Goal: Task Accomplishment & Management: Manage account settings

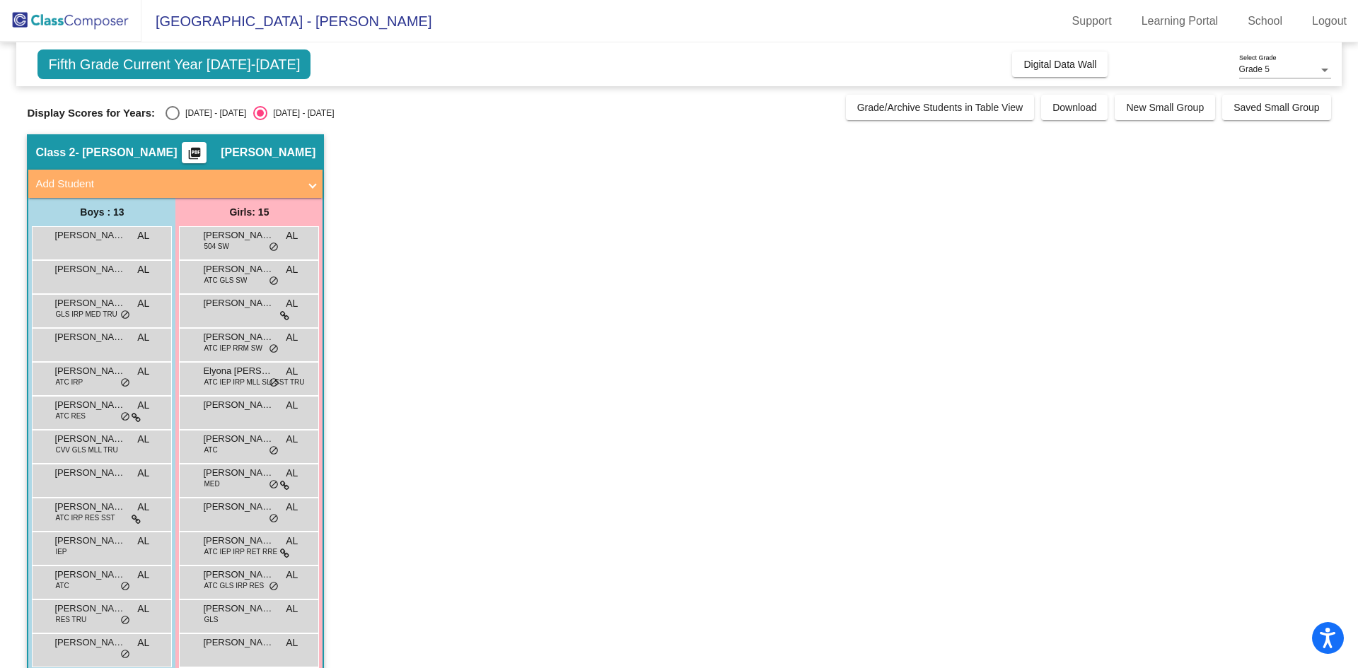
scroll to position [71, 0]
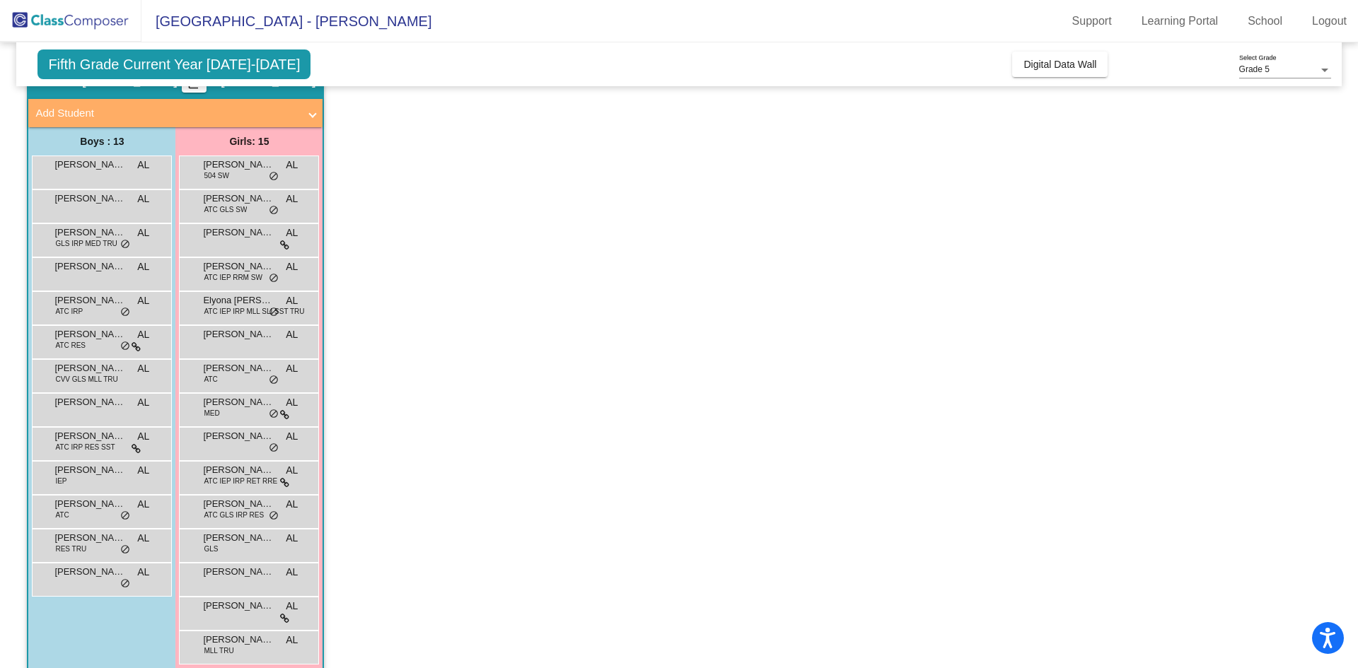
click at [400, 284] on app-classroom "Class 2 - [PERSON_NAME] picture_as_pdf [PERSON_NAME] Add Student First Name Las…" at bounding box center [679, 376] width 1304 height 624
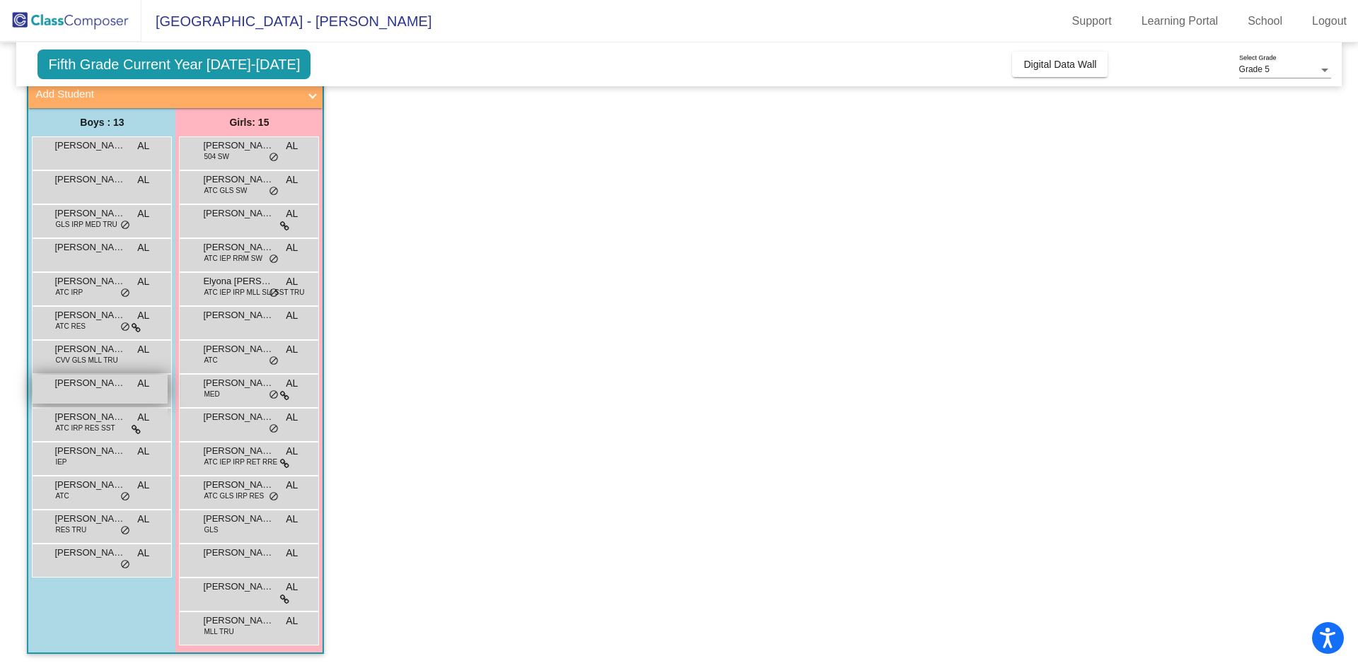
click at [104, 391] on div "[PERSON_NAME] AL lock do_not_disturb_alt" at bounding box center [100, 389] width 135 height 29
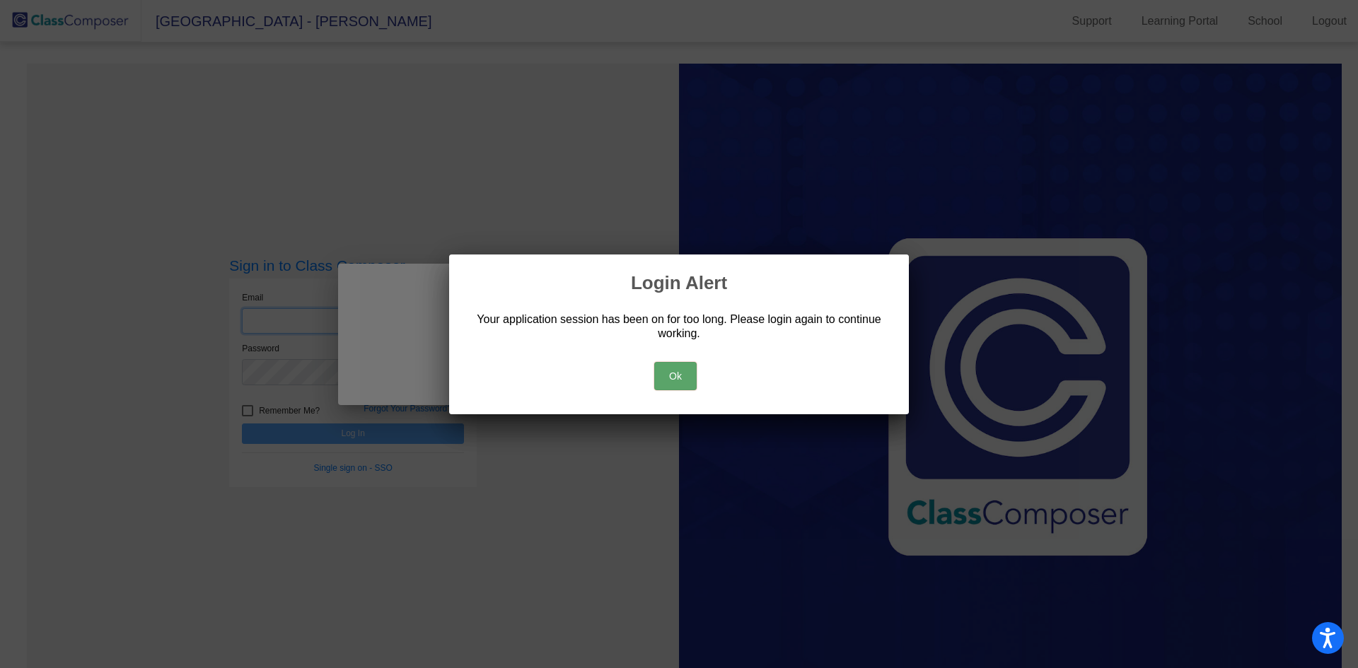
type input "[EMAIL_ADDRESS][DOMAIN_NAME]"
click at [673, 378] on button "Ok" at bounding box center [675, 376] width 42 height 28
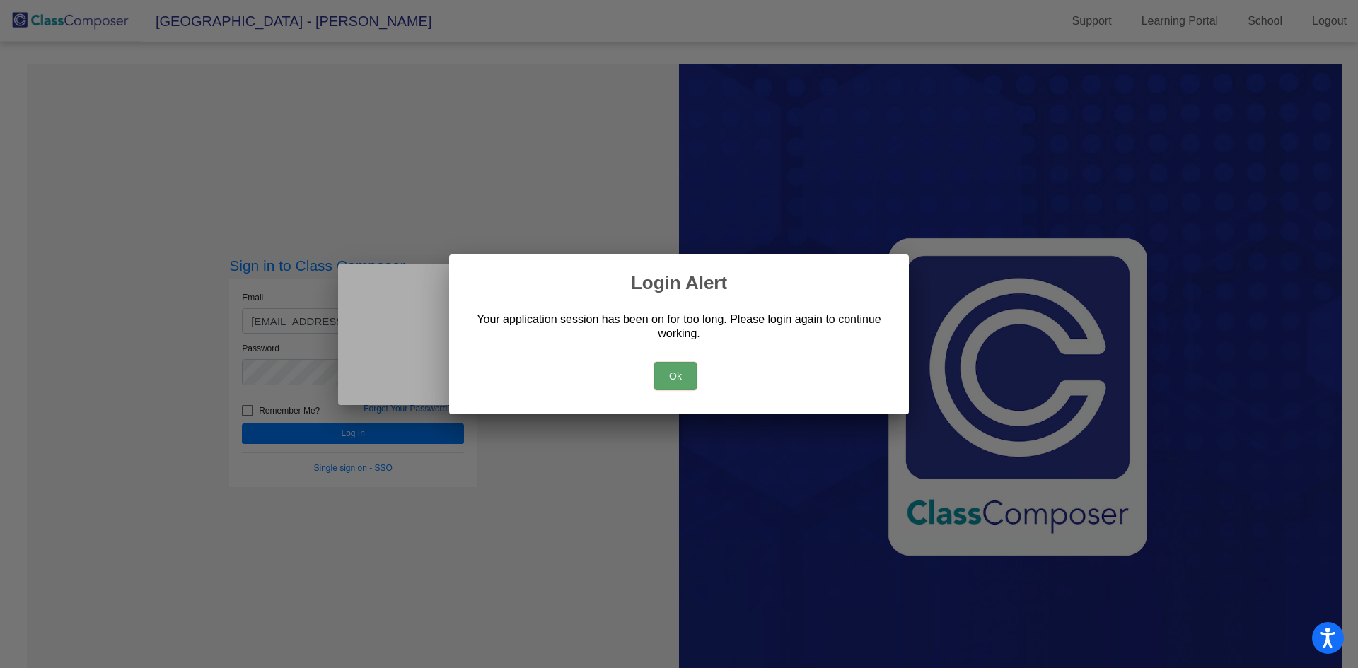
click at [677, 376] on button "Ok" at bounding box center [675, 376] width 42 height 28
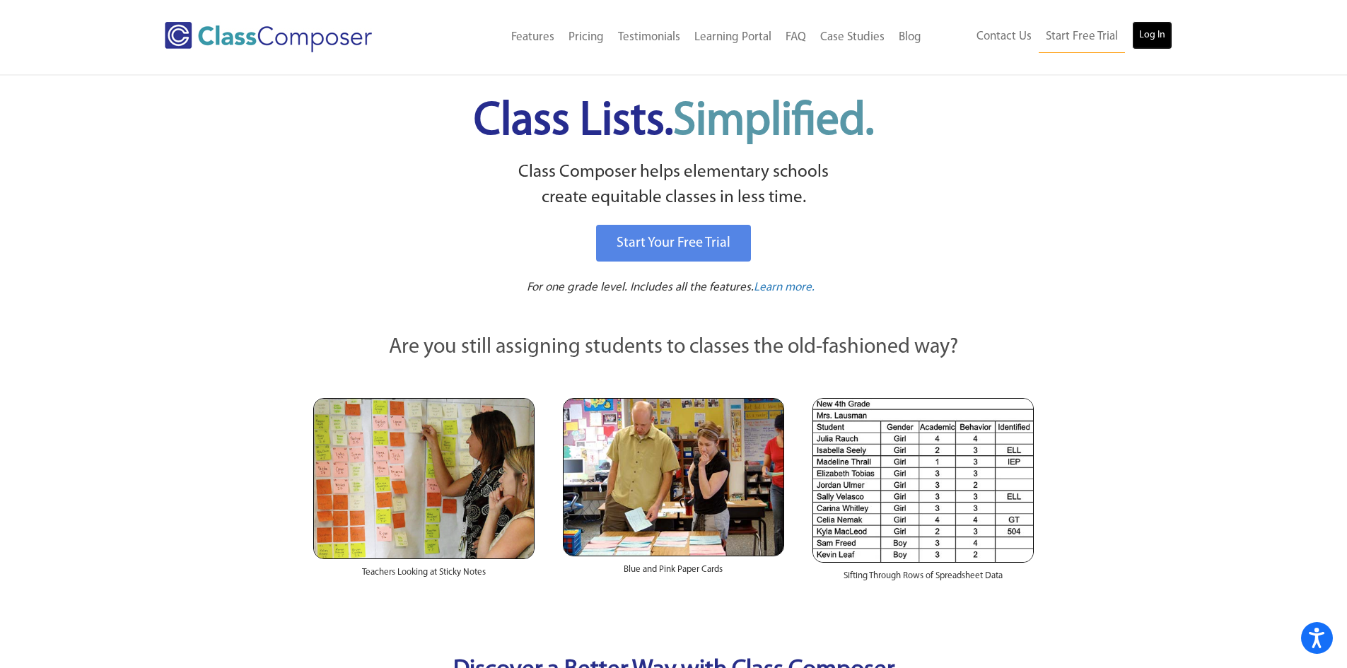
click at [1156, 34] on link "Log In" at bounding box center [1152, 35] width 40 height 28
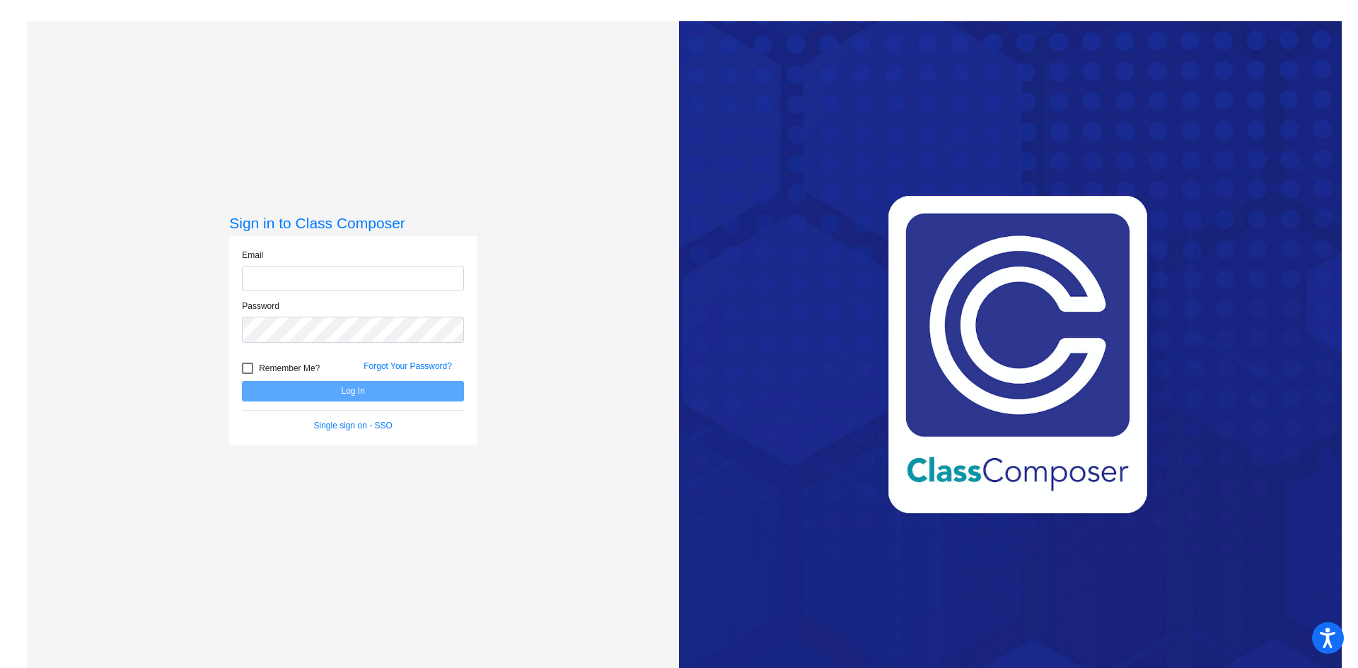
type input "adabrowski@cvs.k12.mi.us"
click at [378, 389] on button "Log In" at bounding box center [353, 391] width 222 height 21
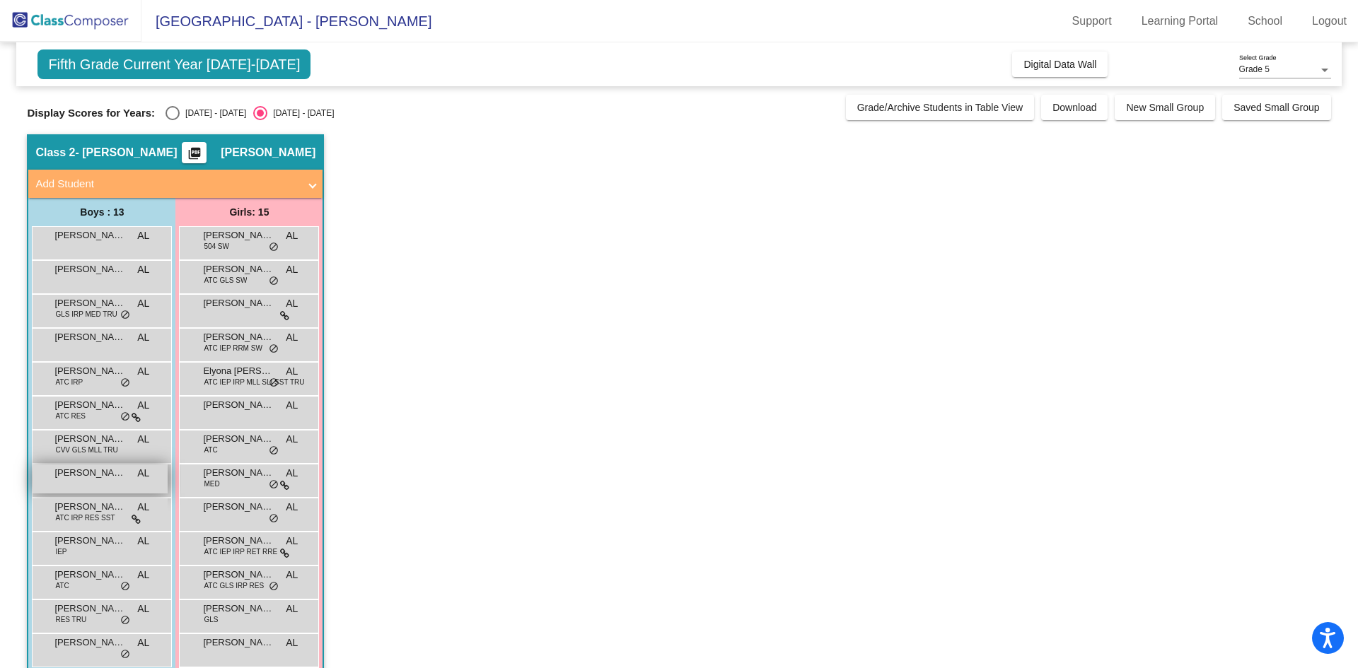
click at [88, 489] on div "[PERSON_NAME] AL lock do_not_disturb_alt" at bounding box center [100, 479] width 135 height 29
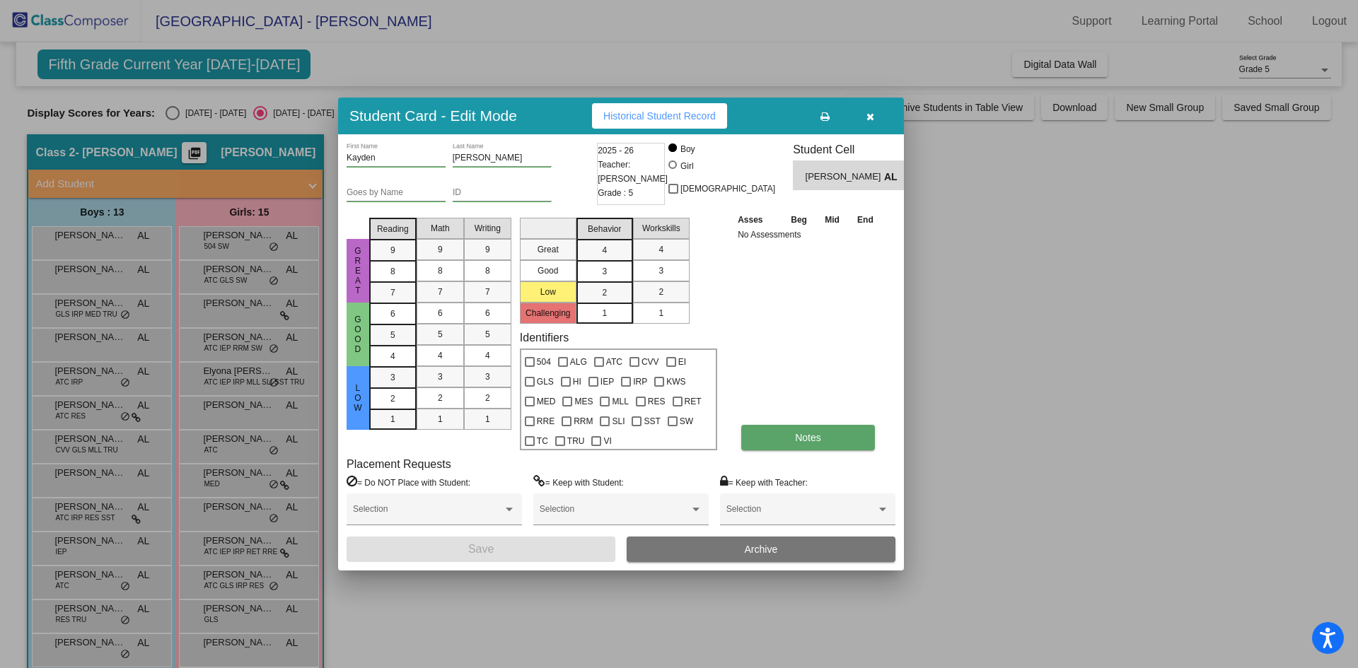
click at [792, 439] on button "Notes" at bounding box center [808, 437] width 134 height 25
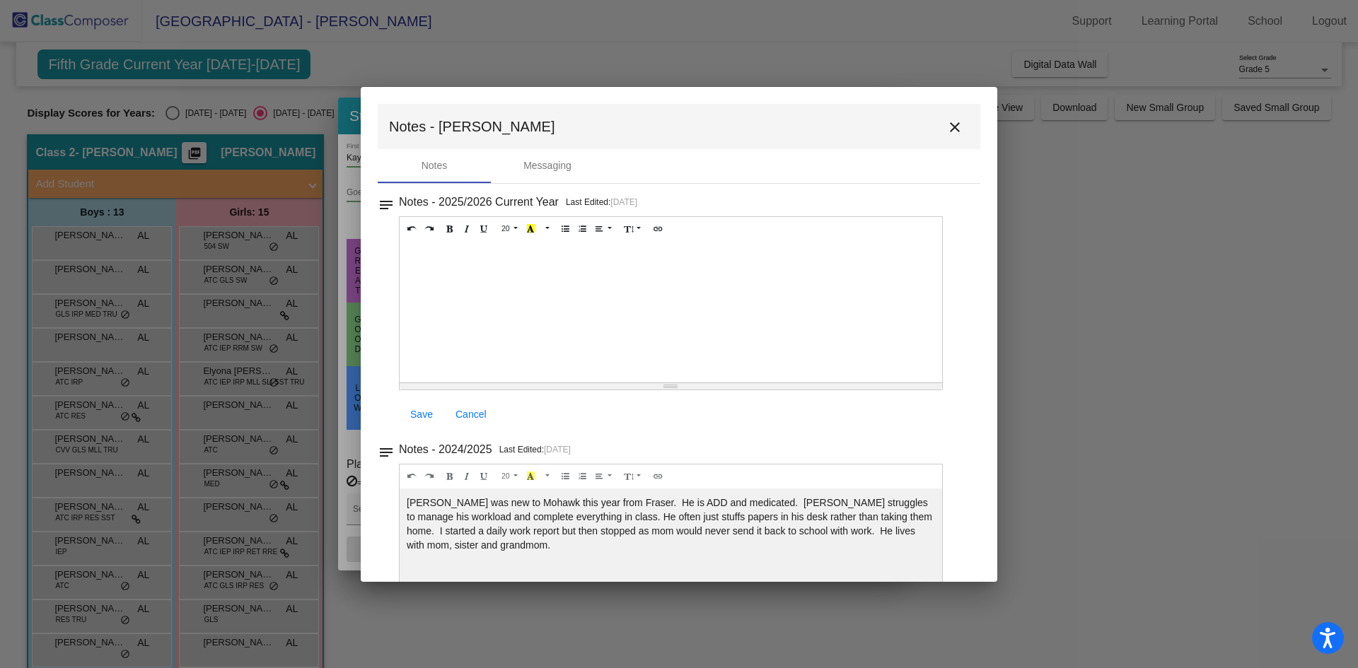
drag, startPoint x: 956, startPoint y: 124, endPoint x: 1073, endPoint y: 145, distance: 119.3
click at [959, 125] on button "close" at bounding box center [955, 126] width 28 height 28
